Goal: Task Accomplishment & Management: Manage account settings

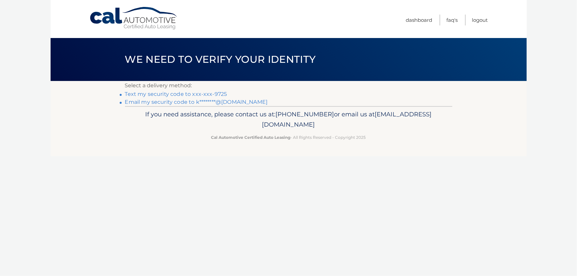
click at [171, 101] on link "Email my security code to k********@gmail.com" at bounding box center [196, 102] width 143 height 6
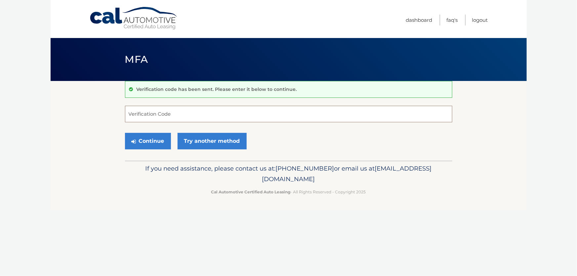
click at [168, 112] on input "Verification Code" at bounding box center [288, 114] width 327 height 17
type input "350376"
click at [152, 141] on button "Continue" at bounding box center [148, 141] width 46 height 17
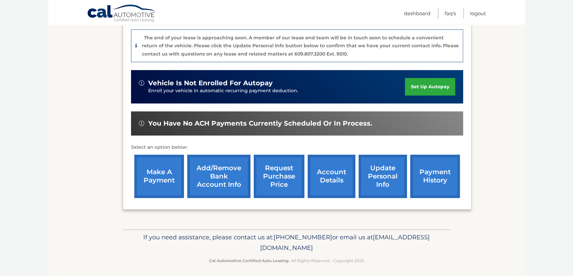
scroll to position [164, 0]
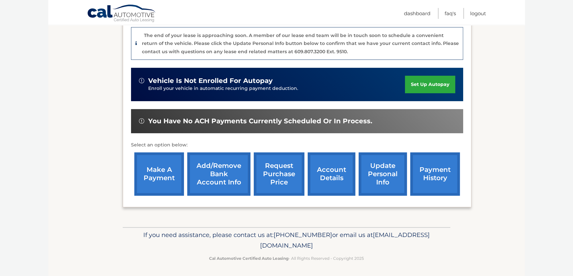
click at [431, 174] on link "payment history" at bounding box center [435, 173] width 50 height 43
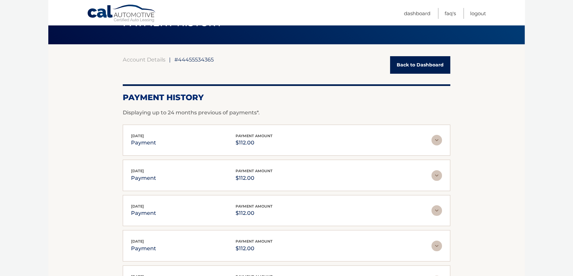
scroll to position [30, 0]
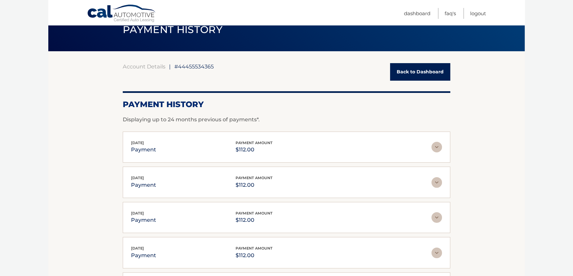
click at [440, 146] on img at bounding box center [436, 147] width 11 height 11
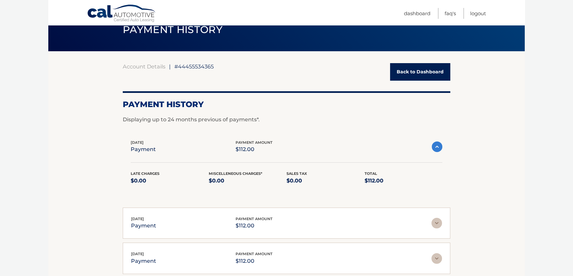
click at [427, 74] on link "Back to Dashboard" at bounding box center [420, 72] width 60 height 18
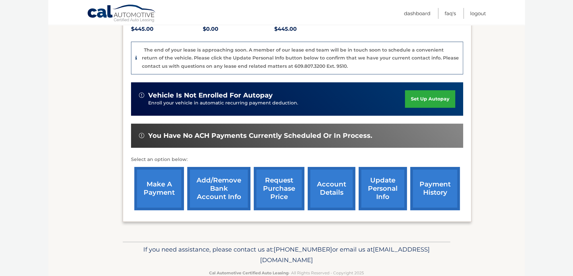
scroll to position [150, 0]
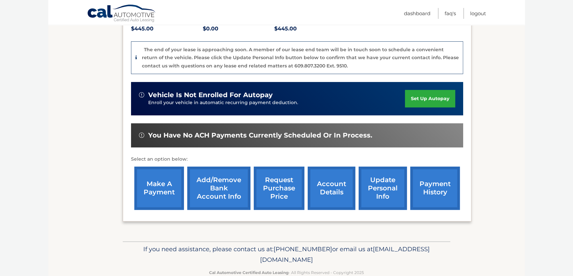
click at [335, 188] on link "account details" at bounding box center [331, 188] width 48 height 43
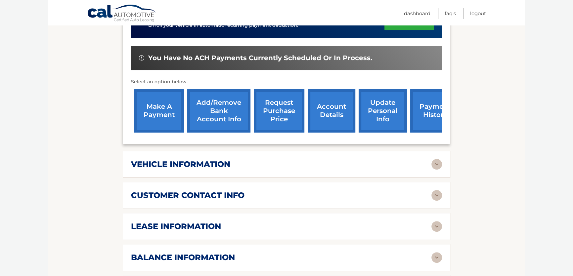
scroll to position [240, 0]
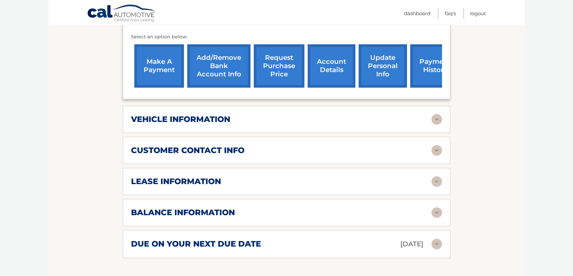
click at [438, 117] on img at bounding box center [436, 119] width 11 height 11
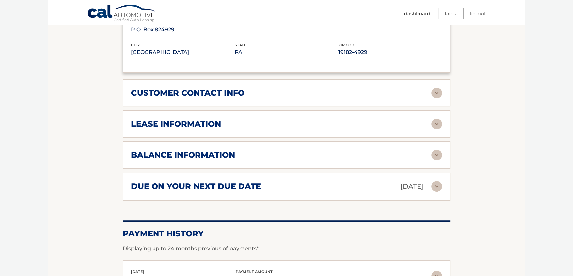
scroll to position [481, 0]
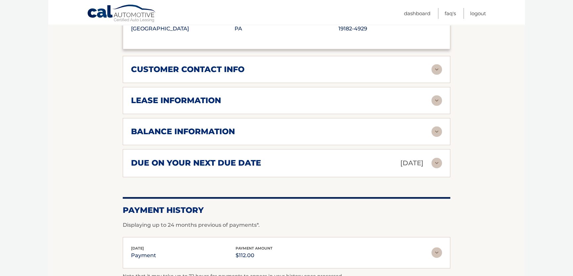
click at [435, 97] on img at bounding box center [436, 100] width 11 height 11
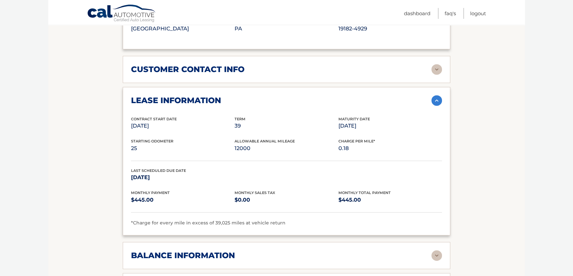
click at [434, 253] on img at bounding box center [436, 255] width 11 height 11
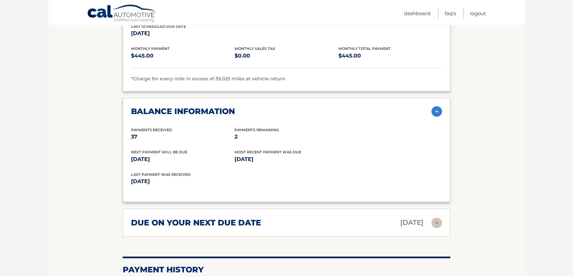
scroll to position [624, 0]
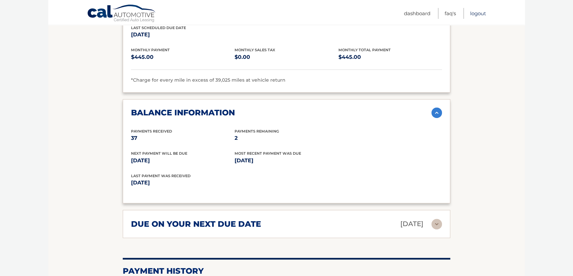
click at [479, 13] on link "Logout" at bounding box center [478, 13] width 16 height 11
